Goal: Use online tool/utility: Utilize a website feature to perform a specific function

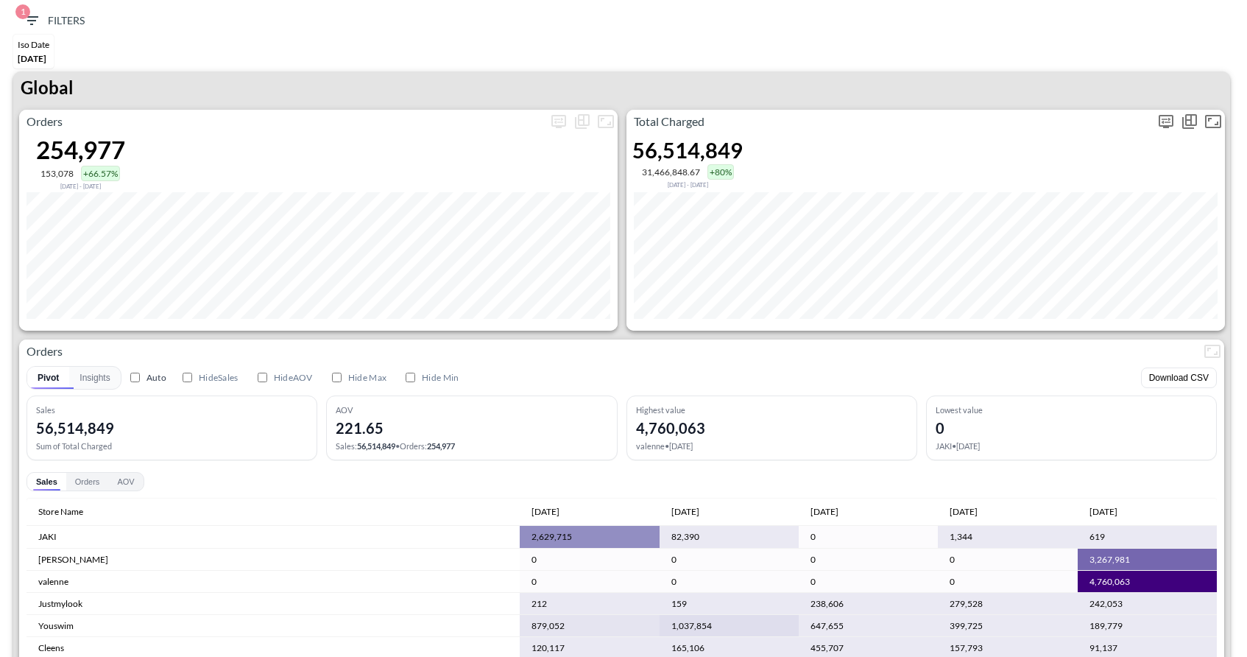
click at [1160, 119] on icon "more" at bounding box center [1166, 122] width 18 height 18
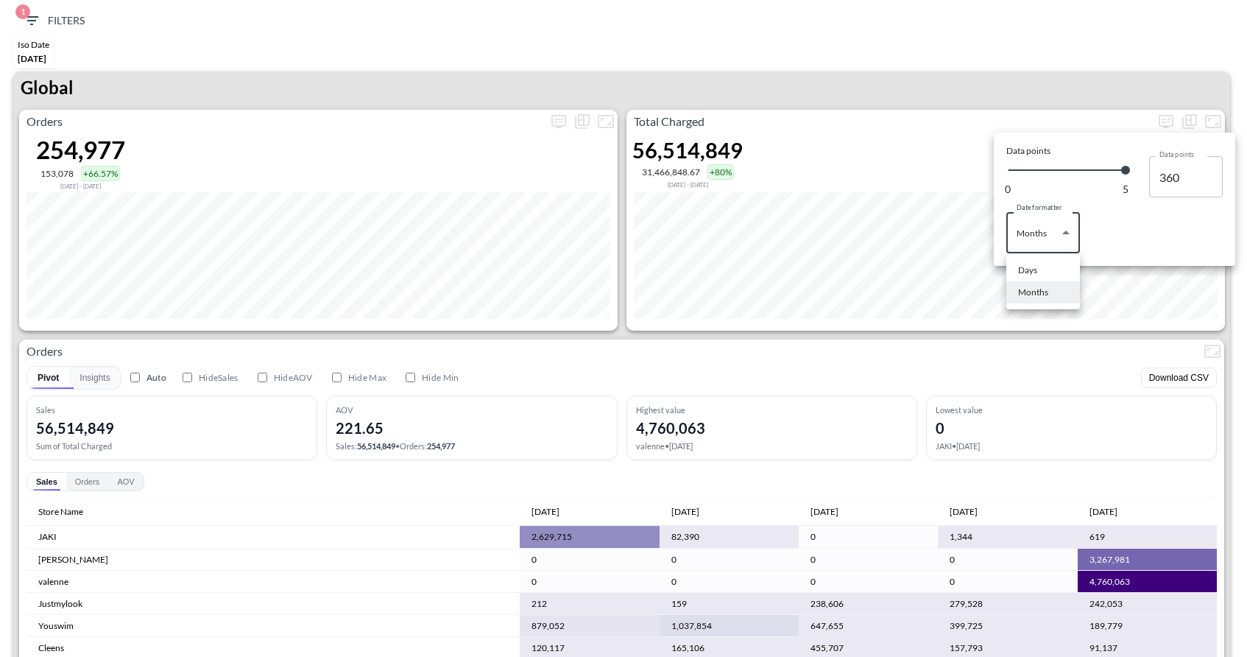
click at [1017, 230] on body "BI.P.EYE, Interactive Analytics Dashboards 1 Filters Iso Date [DATE] Global Ord…" at bounding box center [623, 328] width 1247 height 657
click at [1040, 265] on li "Days" at bounding box center [1043, 270] width 74 height 22
type input "Days"
type input "153"
click at [1065, 82] on div at bounding box center [623, 328] width 1247 height 657
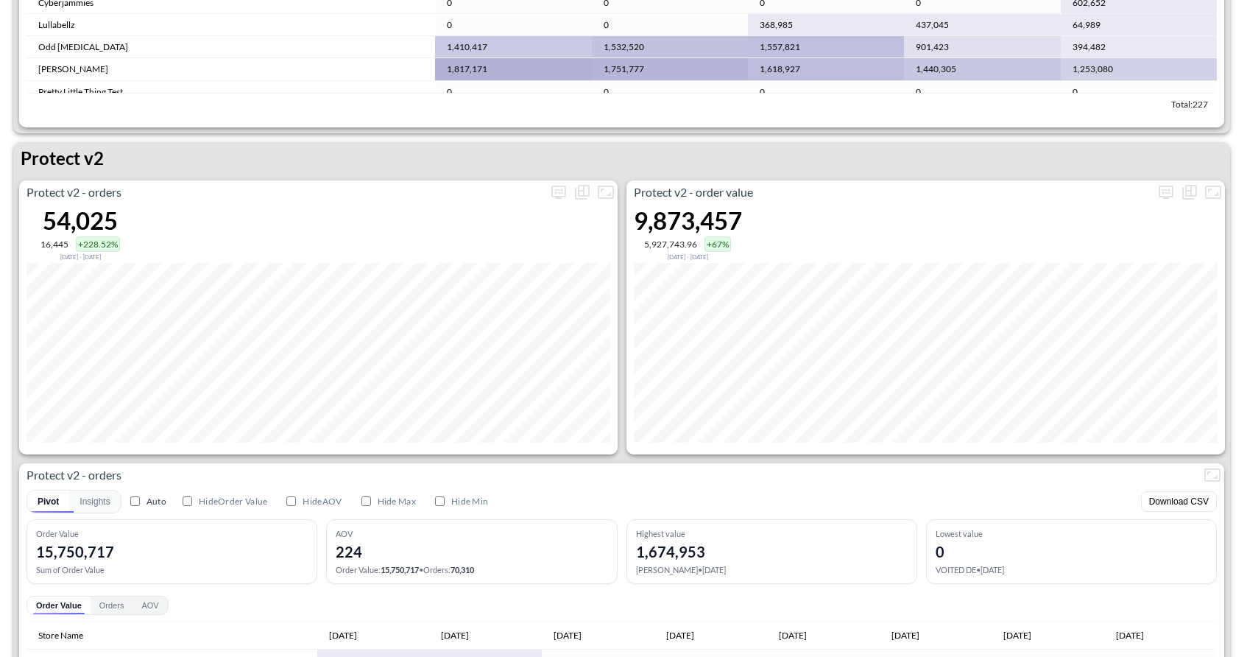
scroll to position [2760, 0]
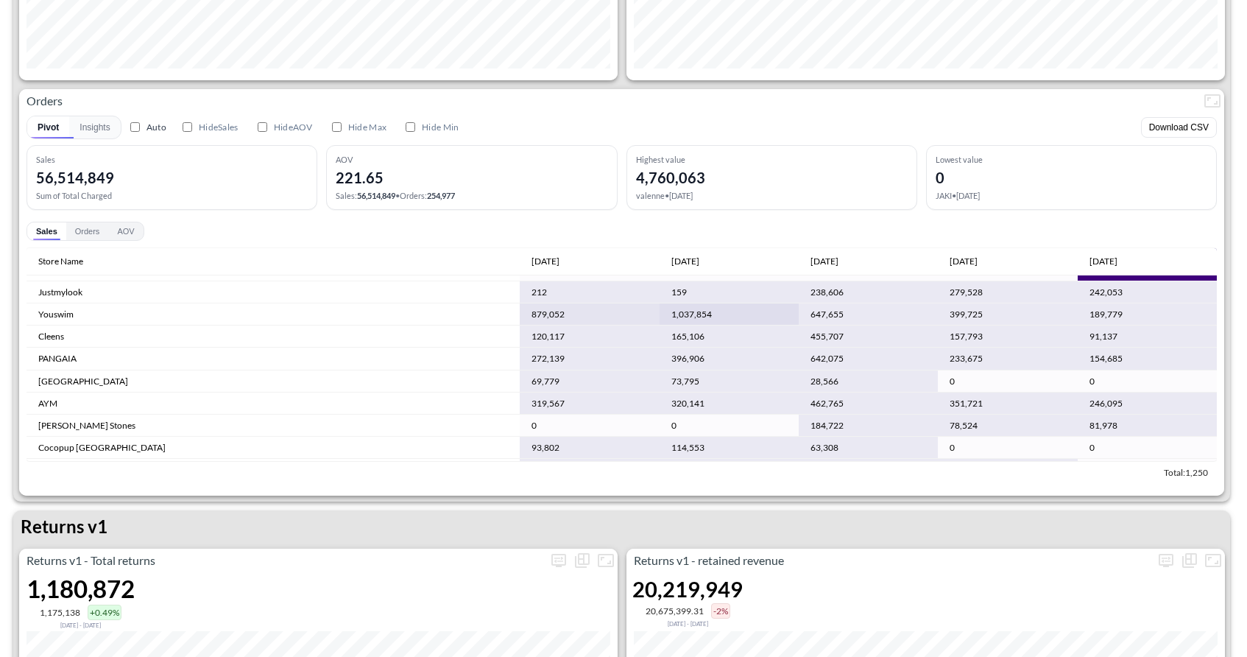
scroll to position [80, 0]
